Goal: Communication & Community: Answer question/provide support

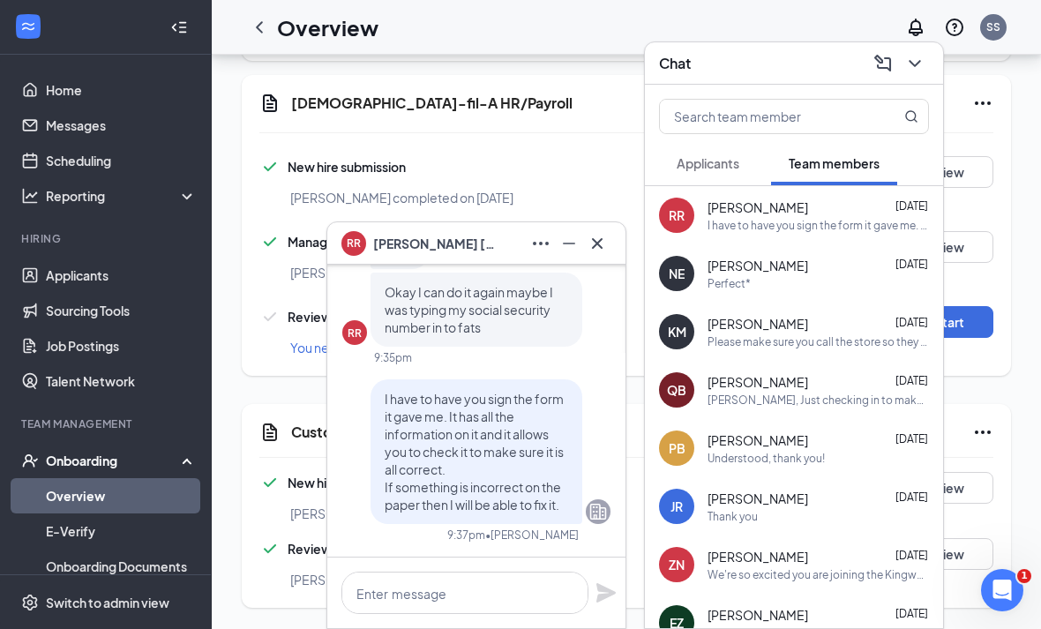
click at [608, 245] on button at bounding box center [597, 243] width 28 height 28
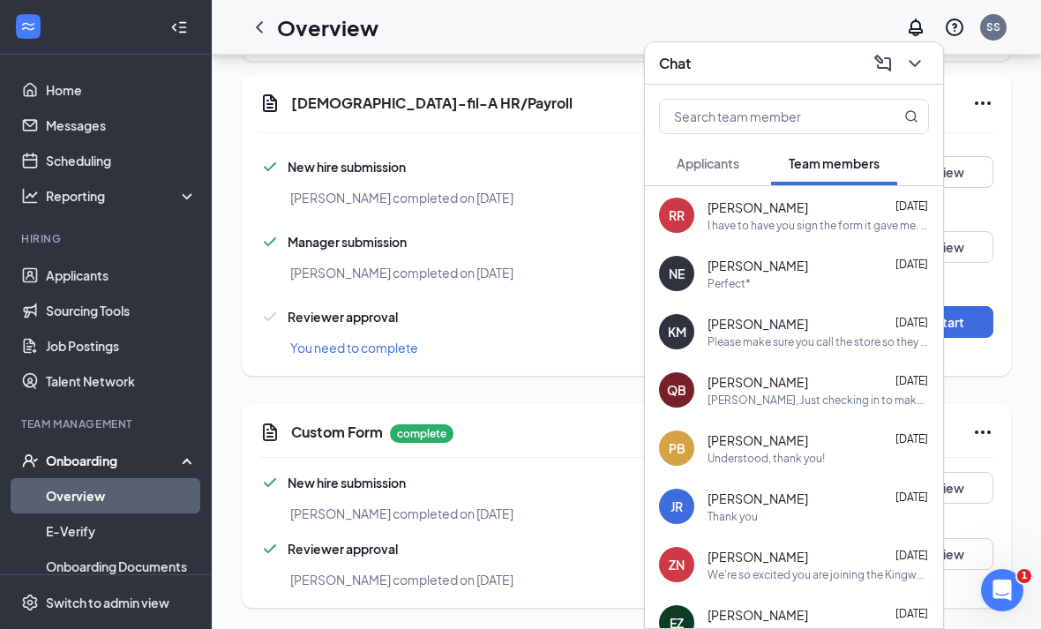
click at [902, 70] on button at bounding box center [914, 63] width 28 height 28
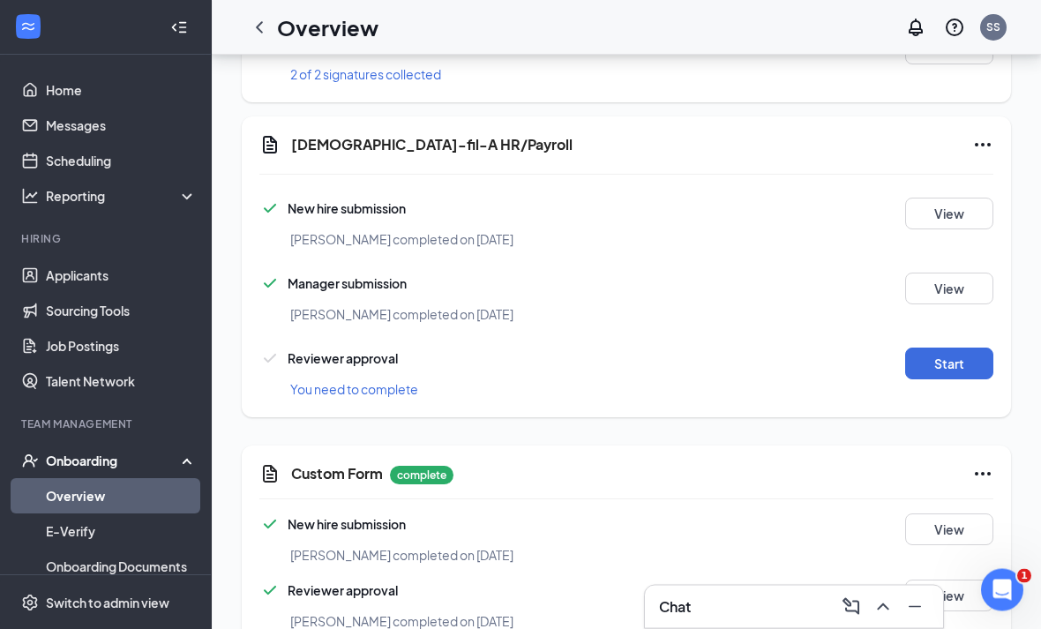
scroll to position [1273, 0]
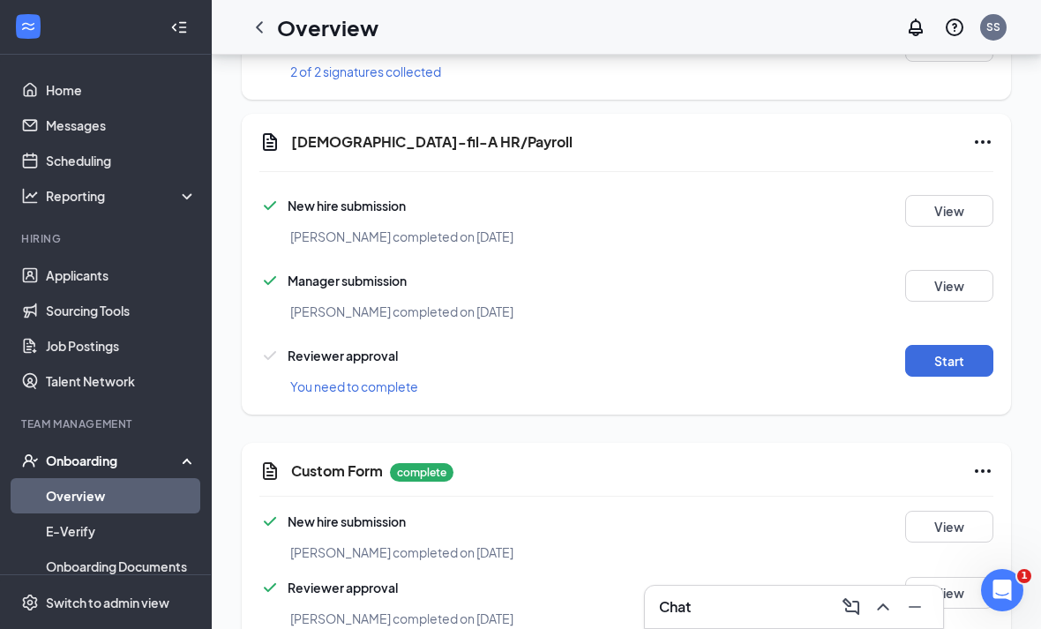
click at [948, 374] on button "Start" at bounding box center [949, 361] width 88 height 32
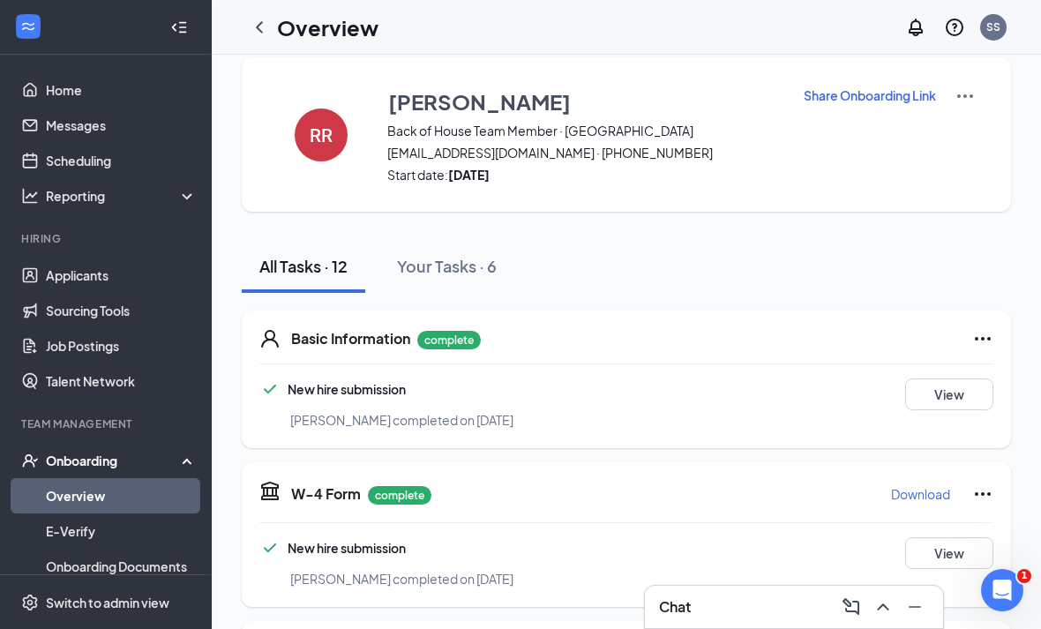
scroll to position [0, 0]
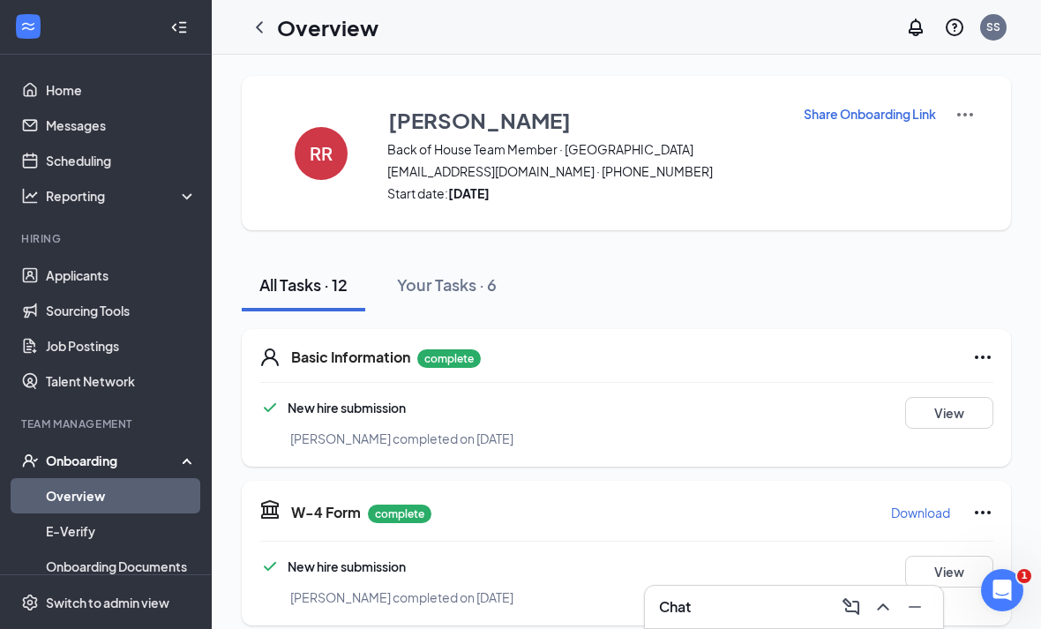
click at [767, 608] on div "Chat" at bounding box center [794, 607] width 270 height 28
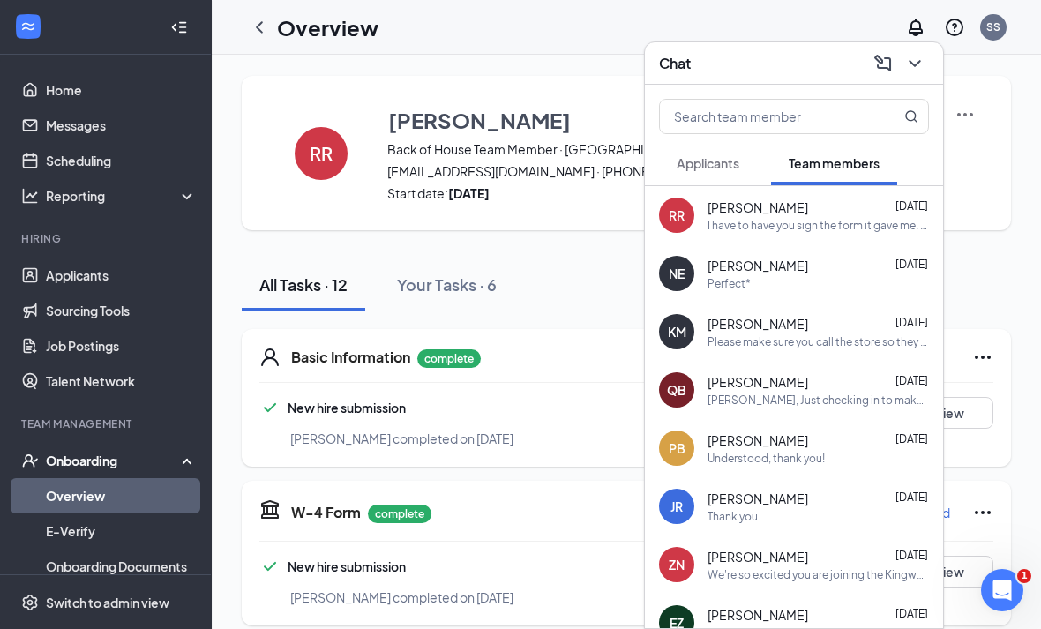
click at [844, 219] on div "I have to have you sign the form it gave me. It has all the information on it a…" at bounding box center [817, 225] width 221 height 15
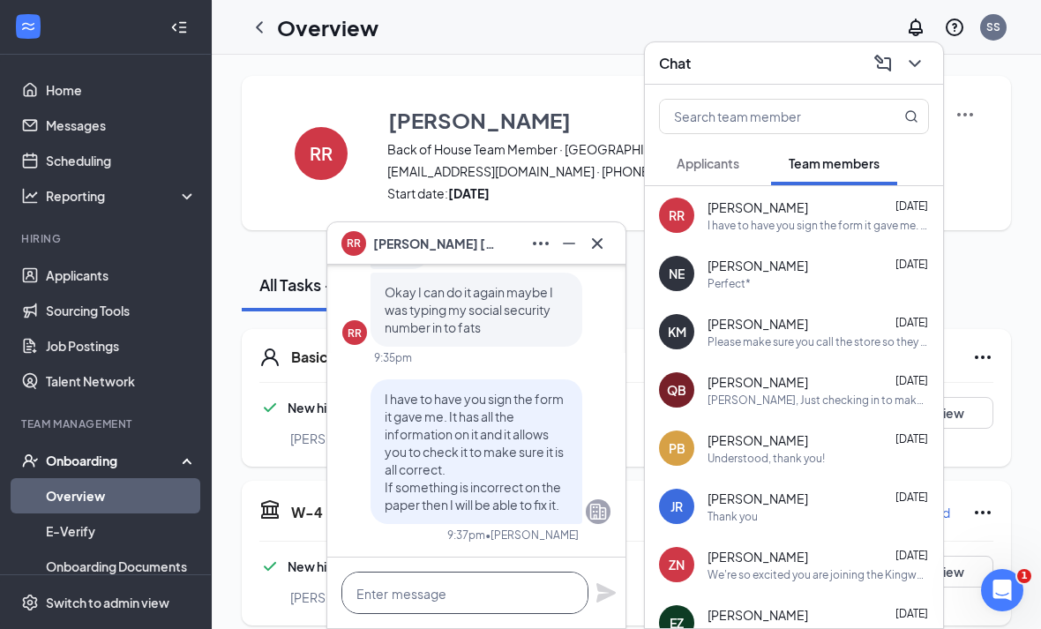
click at [488, 584] on textarea at bounding box center [464, 592] width 247 height 42
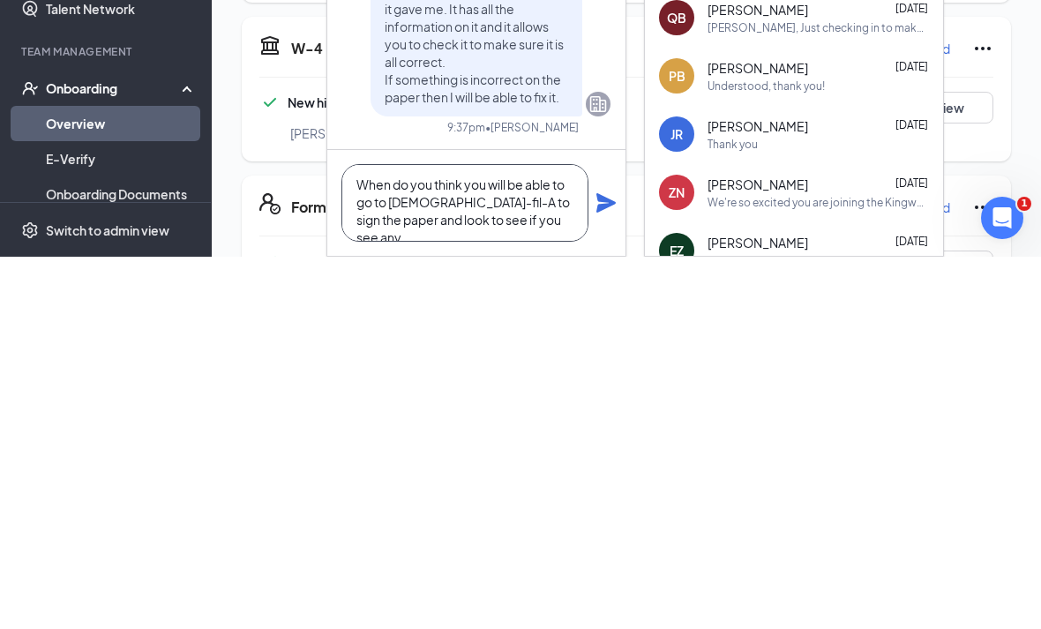
scroll to position [2, 0]
type textarea "When do you think you will be able to go to [DEMOGRAPHIC_DATA]-fil-A to sign th…"
click at [600, 565] on icon "Plane" at bounding box center [605, 574] width 19 height 19
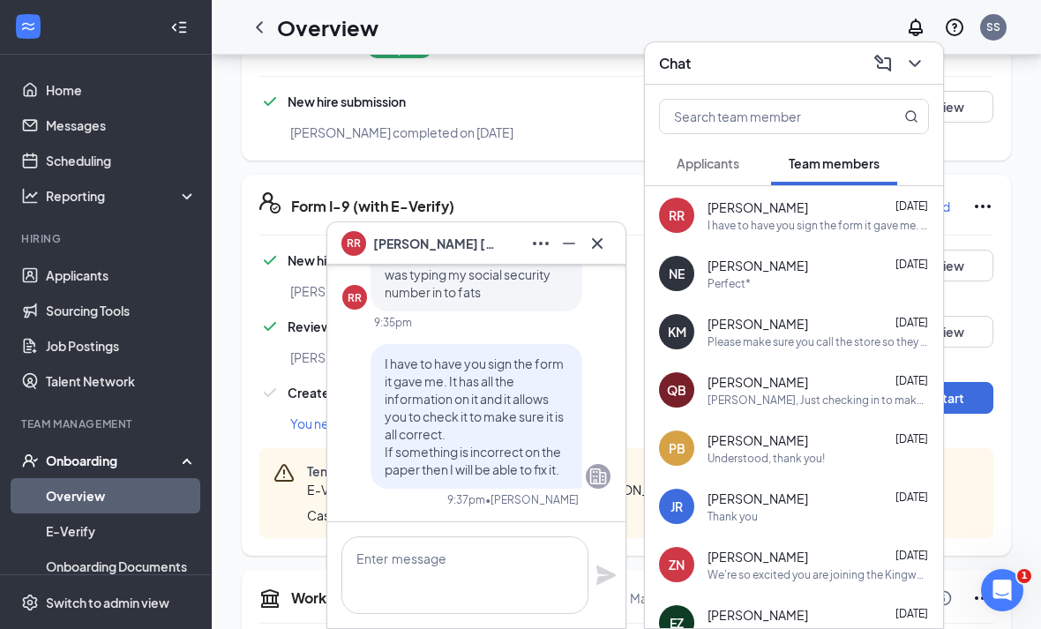
scroll to position [0, 0]
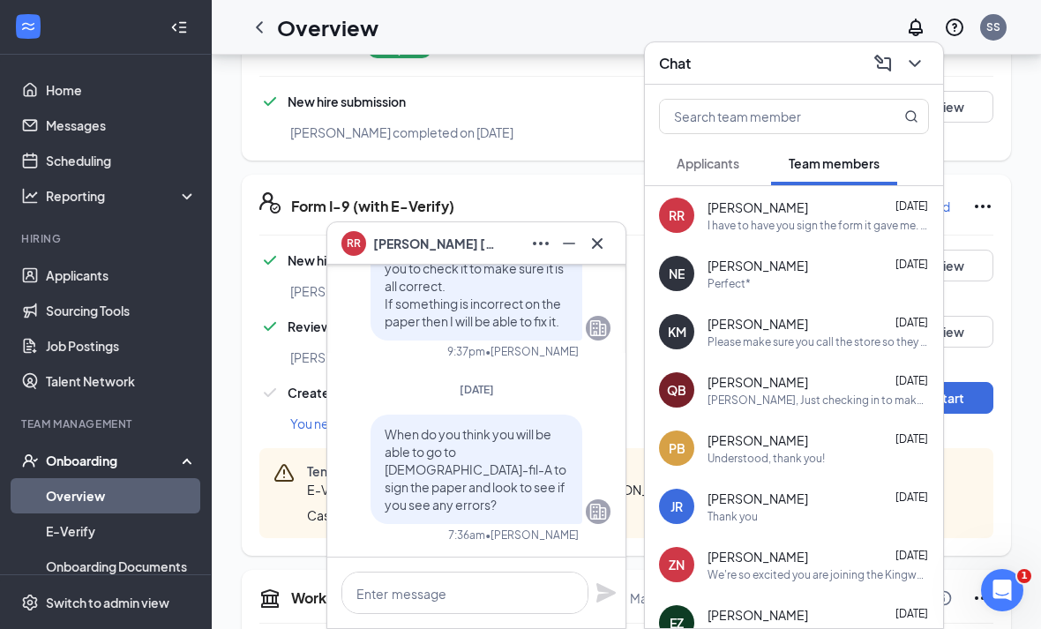
click at [608, 249] on button at bounding box center [597, 243] width 28 height 28
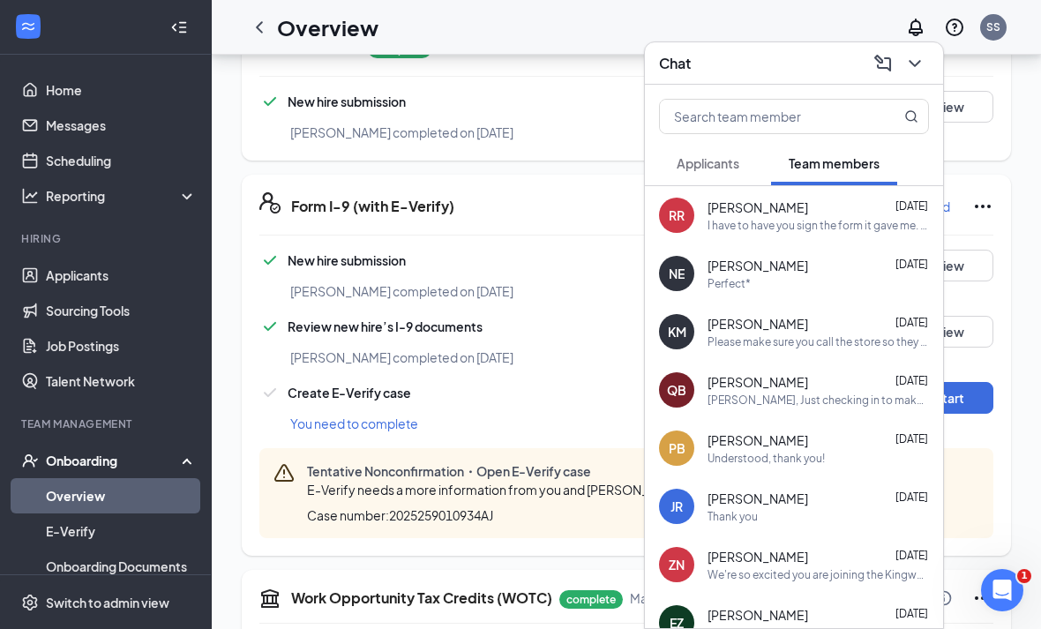
click at [913, 66] on icon "ChevronDown" at bounding box center [914, 63] width 21 height 21
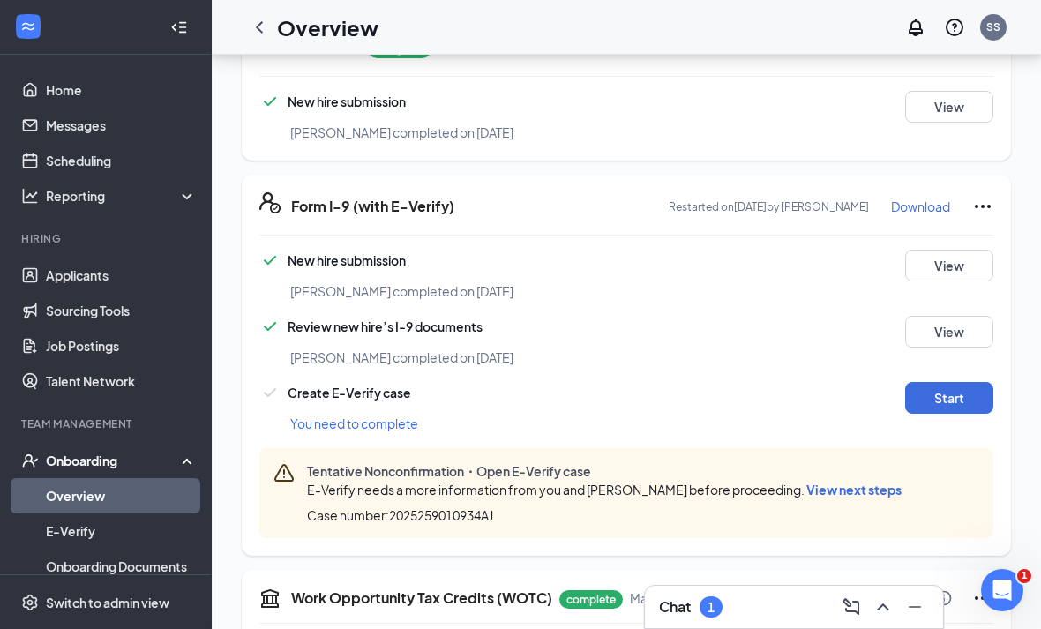
click at [764, 619] on div "Chat 1" at bounding box center [794, 607] width 270 height 28
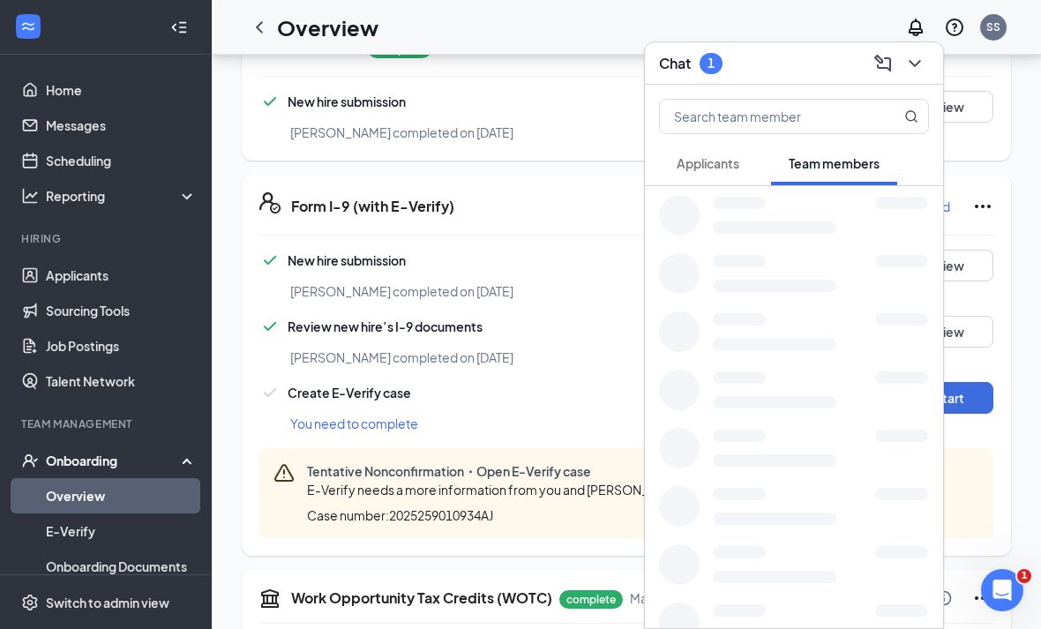
click at [767, 596] on div at bounding box center [794, 623] width 298 height 58
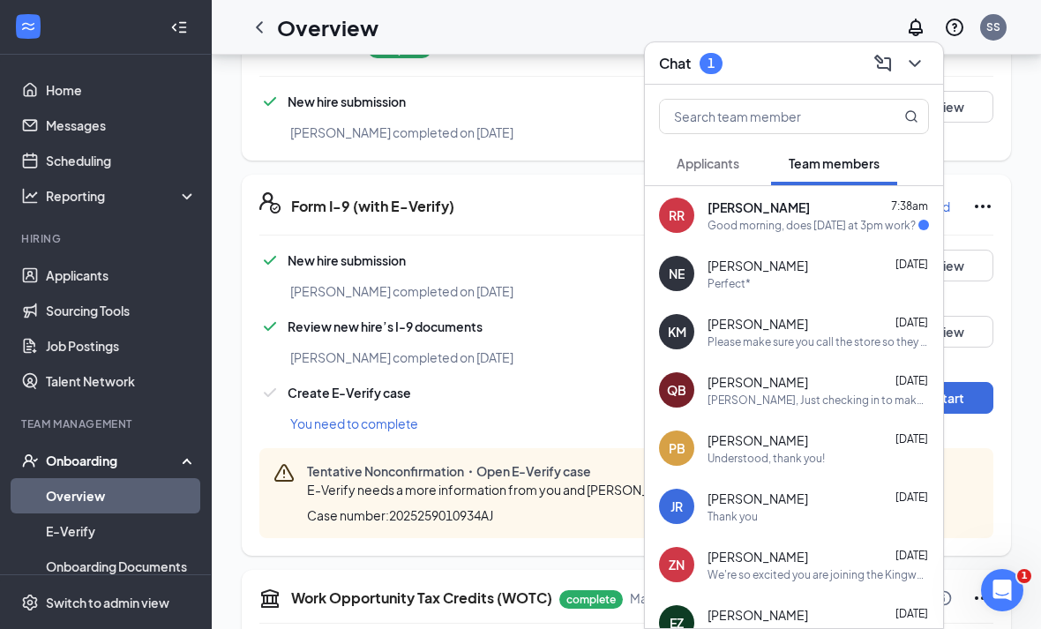
click at [825, 212] on div "[PERSON_NAME] 7:38am" at bounding box center [817, 207] width 221 height 18
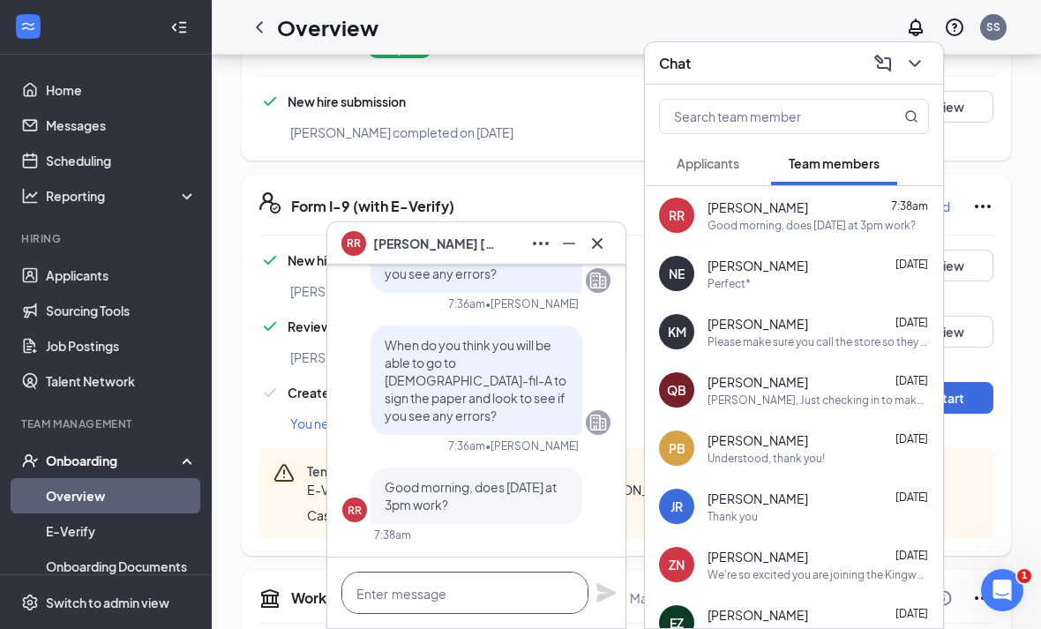
click at [510, 591] on textarea at bounding box center [464, 592] width 247 height 42
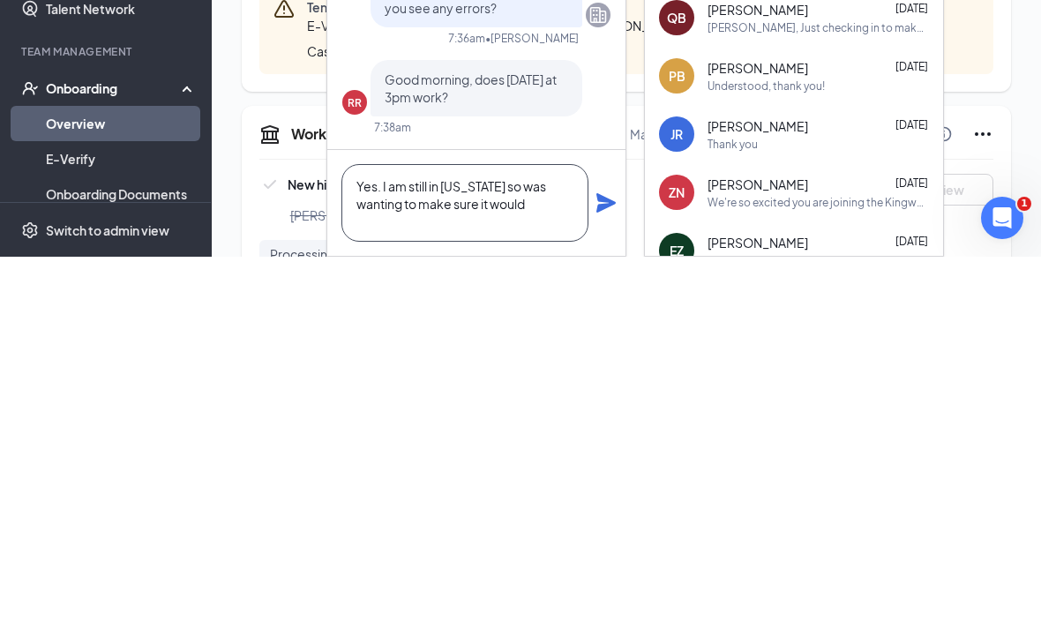
scroll to position [2, 0]
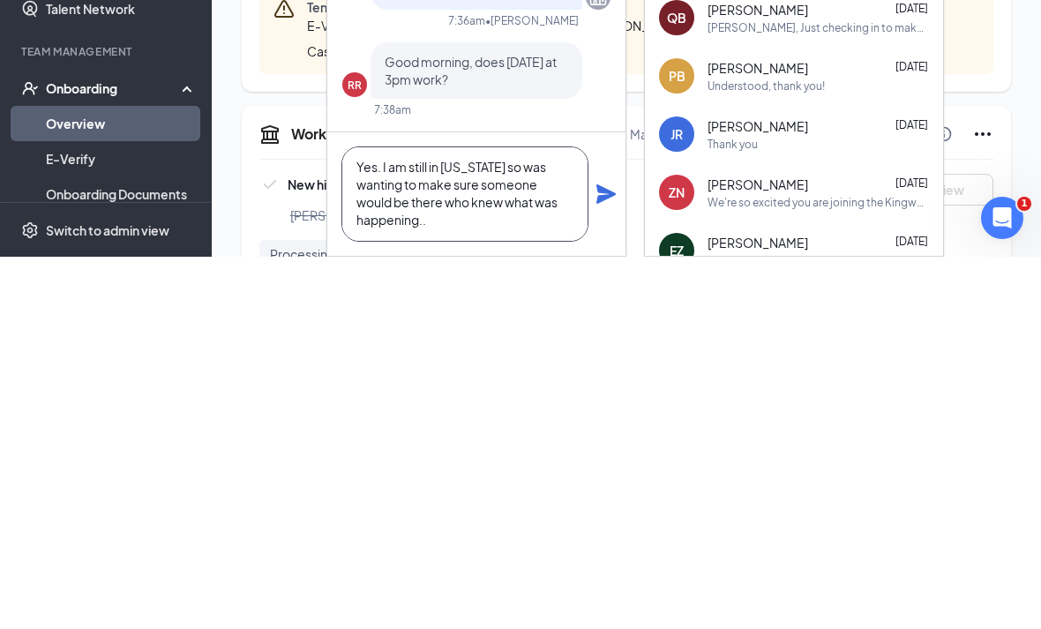
type textarea "Yes. I am still in [US_STATE] so was wanting to make sure someone would be ther…"
click at [603, 556] on icon "Plane" at bounding box center [605, 565] width 19 height 19
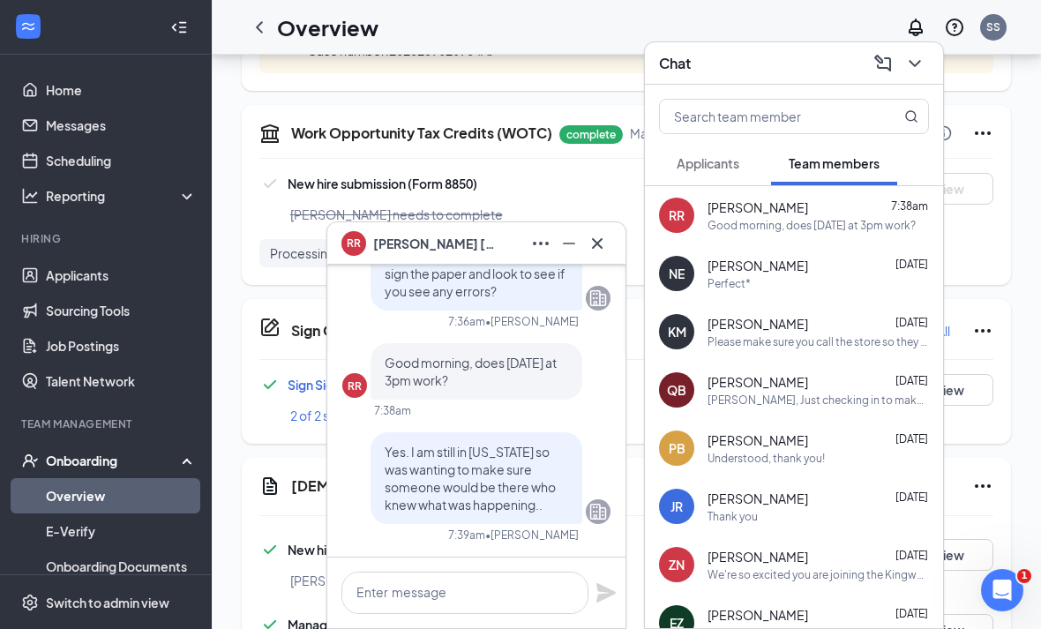
scroll to position [0, 0]
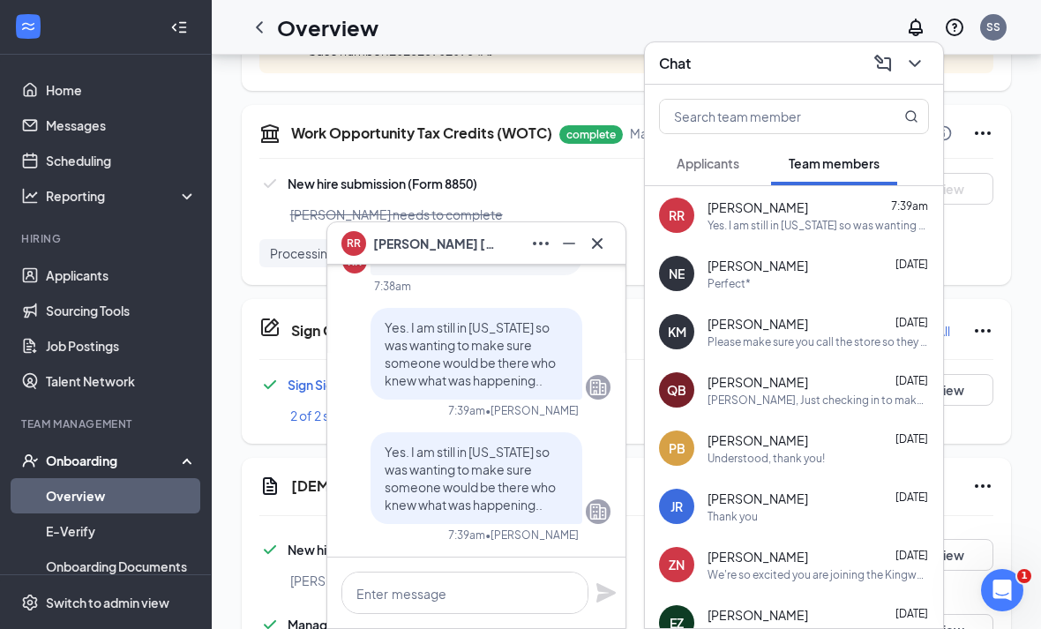
click at [601, 239] on icon "Cross" at bounding box center [597, 242] width 11 height 11
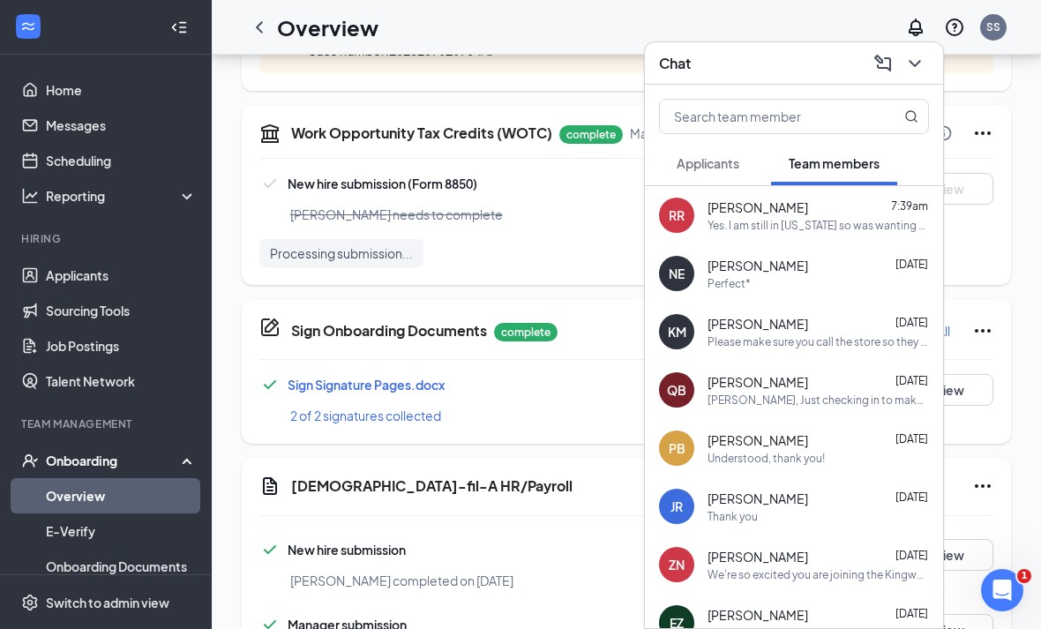
click at [907, 71] on icon "ChevronDown" at bounding box center [914, 63] width 21 height 21
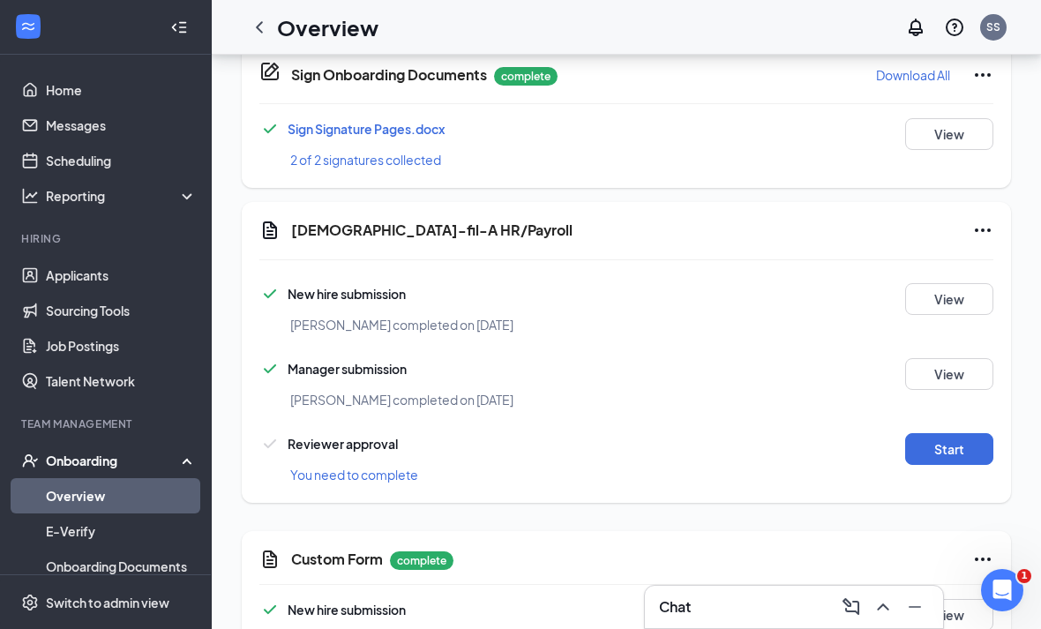
scroll to position [1273, 0]
